Goal: Information Seeking & Learning: Find specific fact

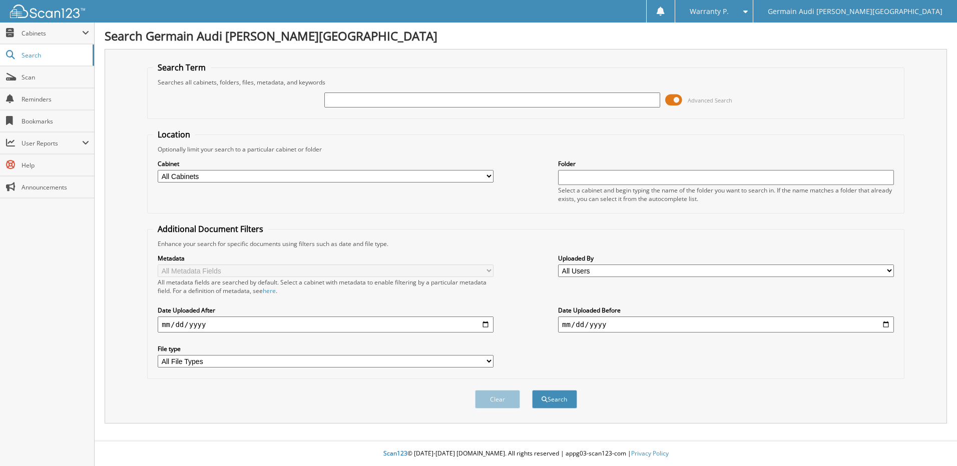
click at [377, 99] on input "text" at bounding box center [492, 100] width 336 height 15
type input "47015"
click at [532, 390] on button "Search" at bounding box center [554, 399] width 45 height 19
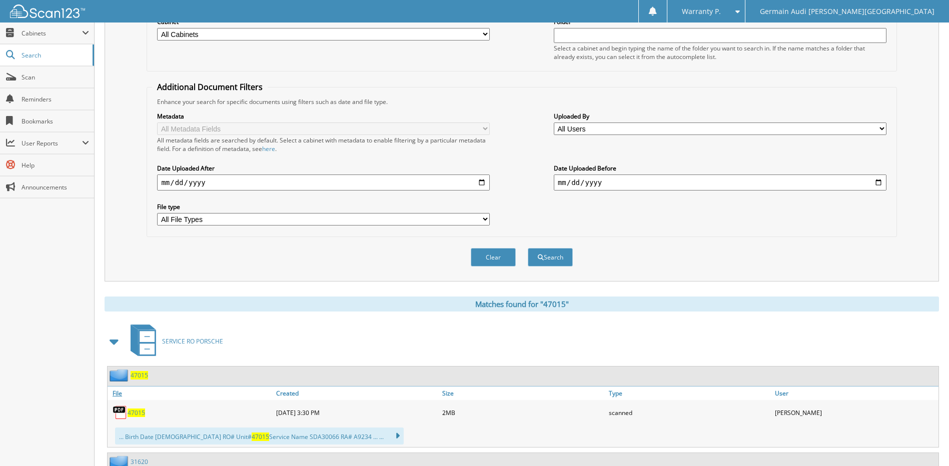
scroll to position [200, 0]
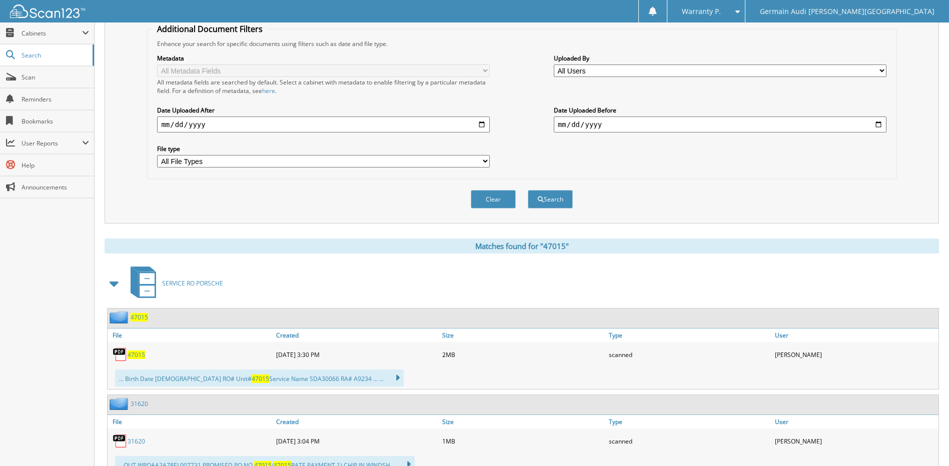
click at [140, 353] on span "47015" at bounding box center [137, 355] width 18 height 9
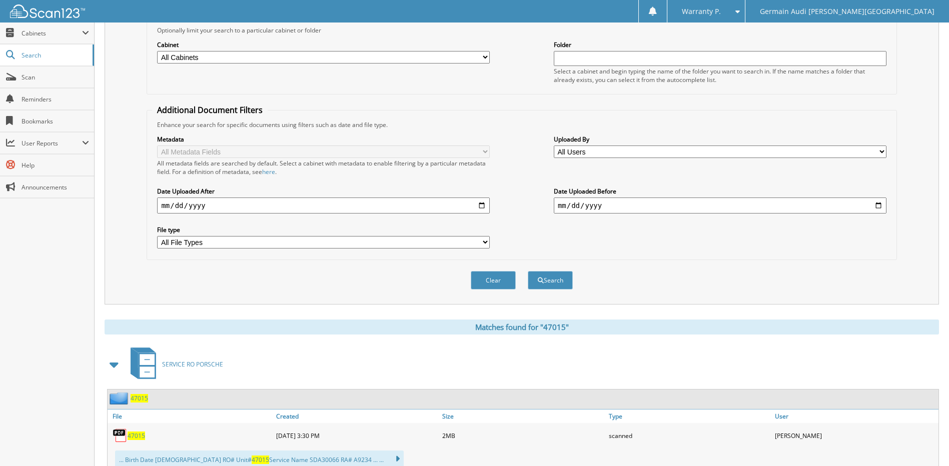
scroll to position [0, 0]
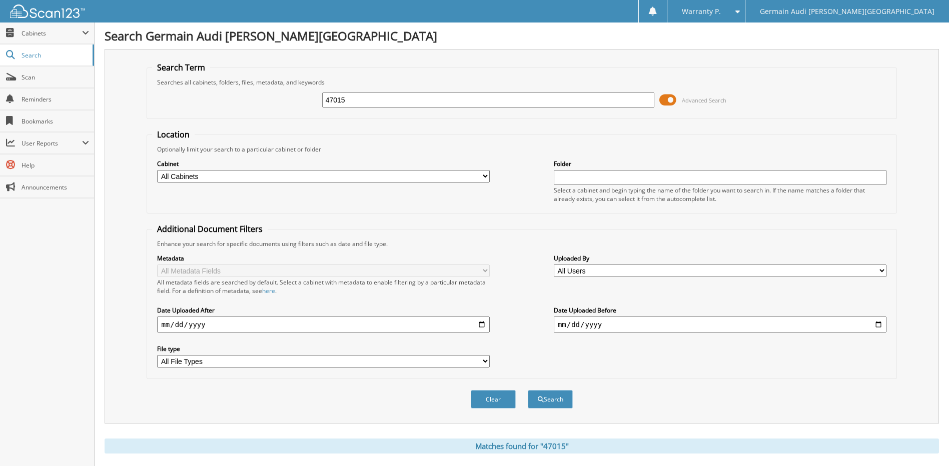
click at [365, 101] on input "47015" at bounding box center [488, 100] width 333 height 15
type input "47025"
click at [528, 390] on button "Search" at bounding box center [550, 399] width 45 height 19
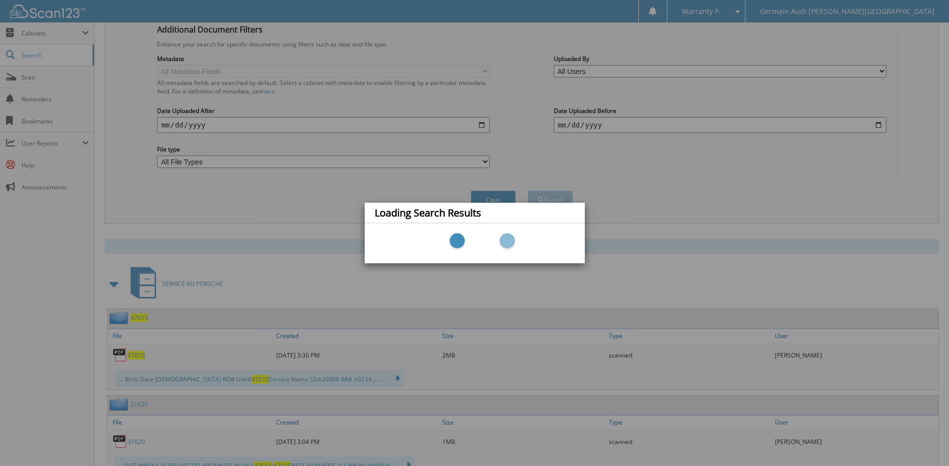
scroll to position [200, 0]
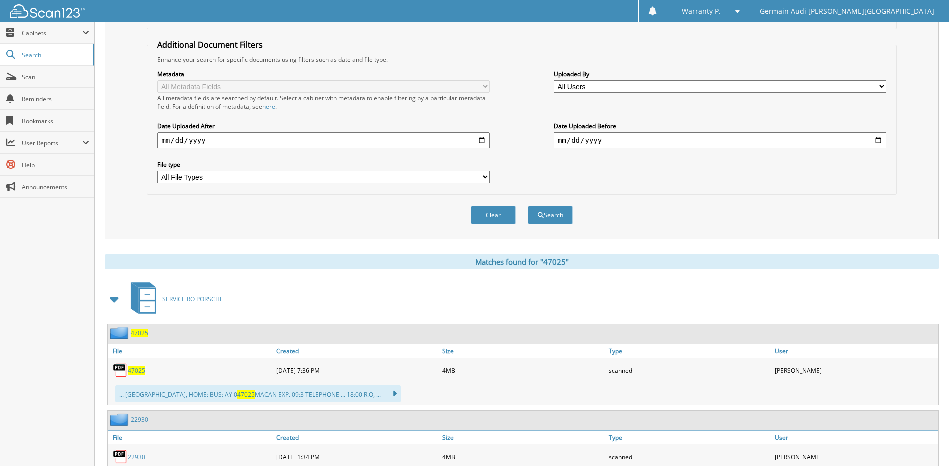
scroll to position [250, 0]
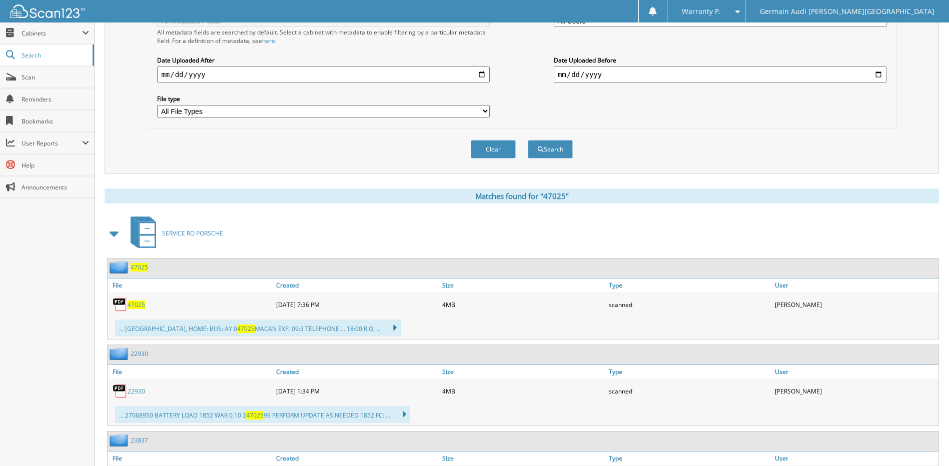
click at [136, 307] on span "47025" at bounding box center [137, 305] width 18 height 9
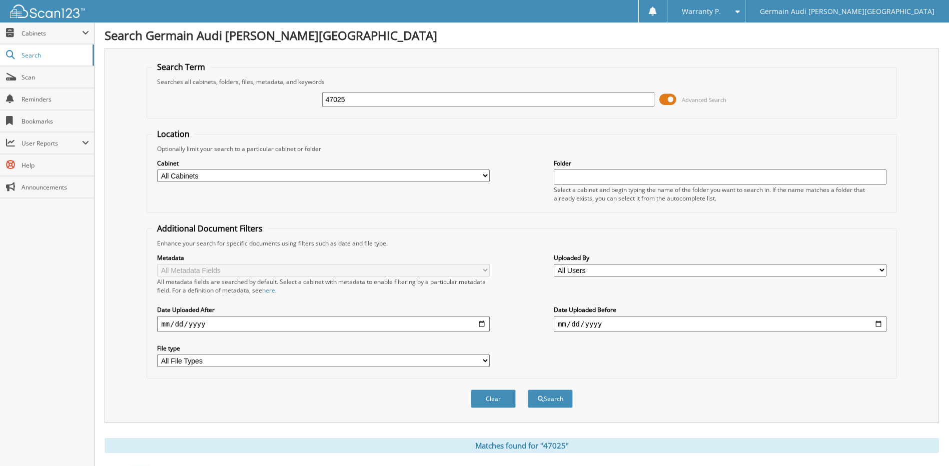
scroll to position [0, 0]
click at [354, 105] on input "47025" at bounding box center [488, 100] width 333 height 15
type input "46850"
click at [528, 390] on button "Search" at bounding box center [550, 399] width 45 height 19
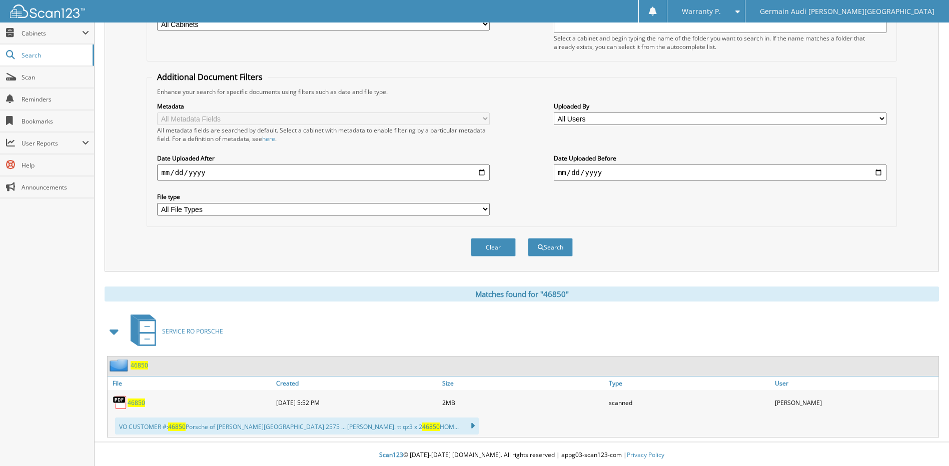
scroll to position [154, 0]
click at [138, 398] on span "46850" at bounding box center [137, 401] width 18 height 9
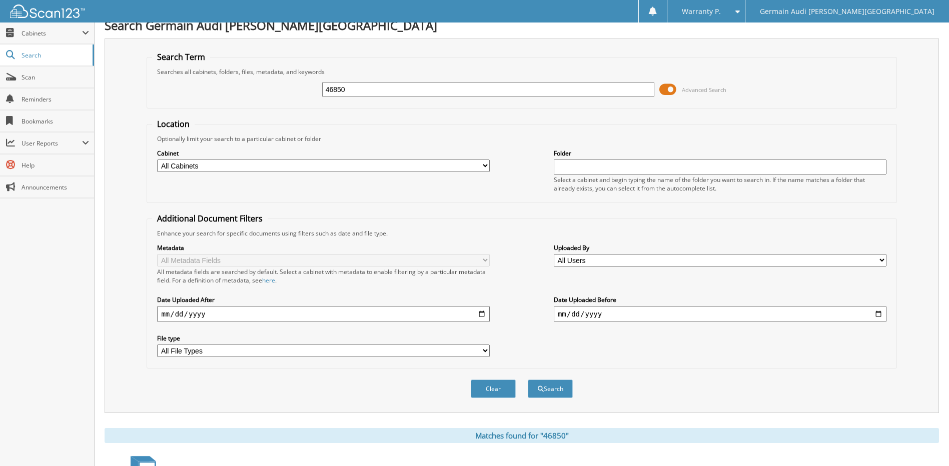
scroll to position [0, 0]
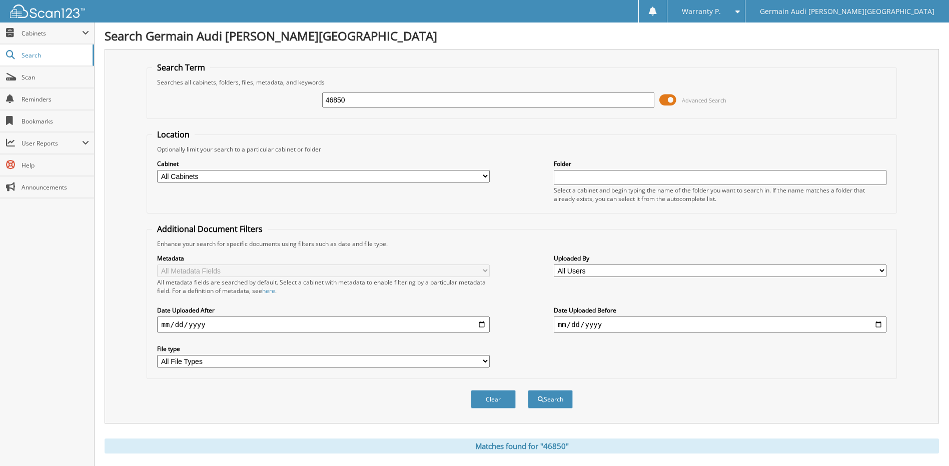
click at [357, 99] on input "46850" at bounding box center [488, 100] width 333 height 15
click at [357, 101] on input "46850" at bounding box center [488, 100] width 333 height 15
type input "47019"
click at [528, 390] on button "Search" at bounding box center [550, 399] width 45 height 19
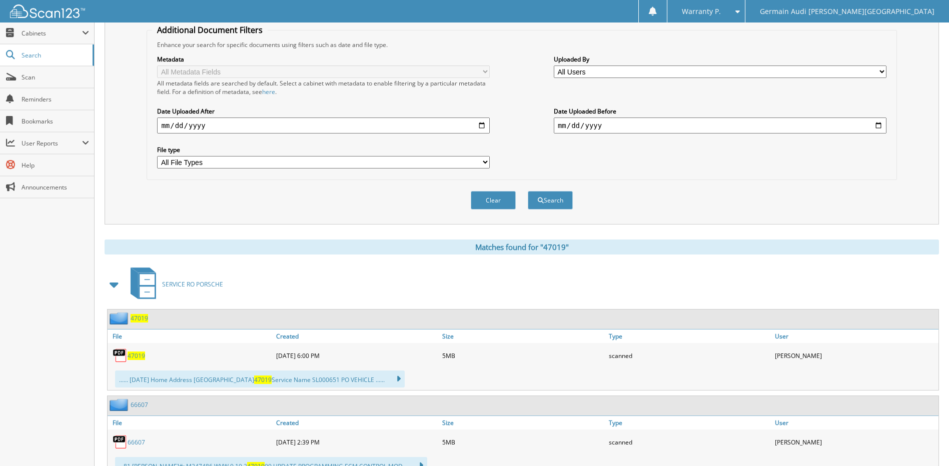
scroll to position [200, 0]
click at [136, 354] on span "47019" at bounding box center [137, 355] width 18 height 9
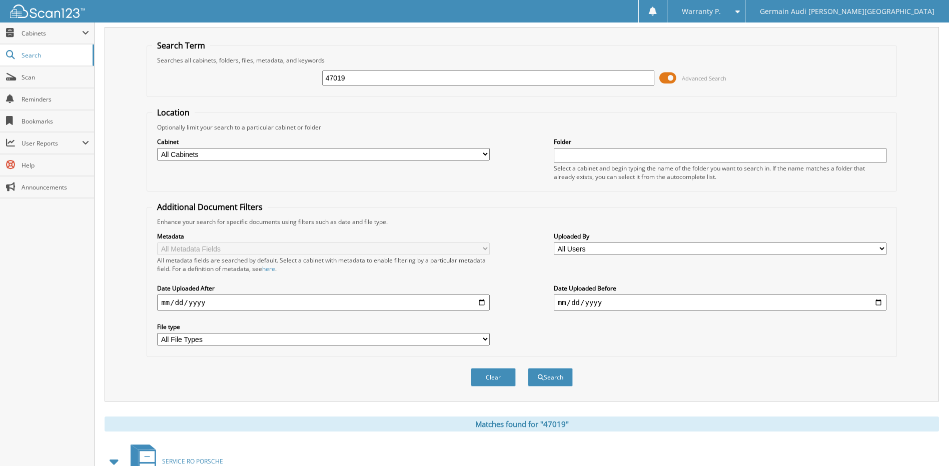
scroll to position [0, 0]
